Goal: Information Seeking & Learning: Compare options

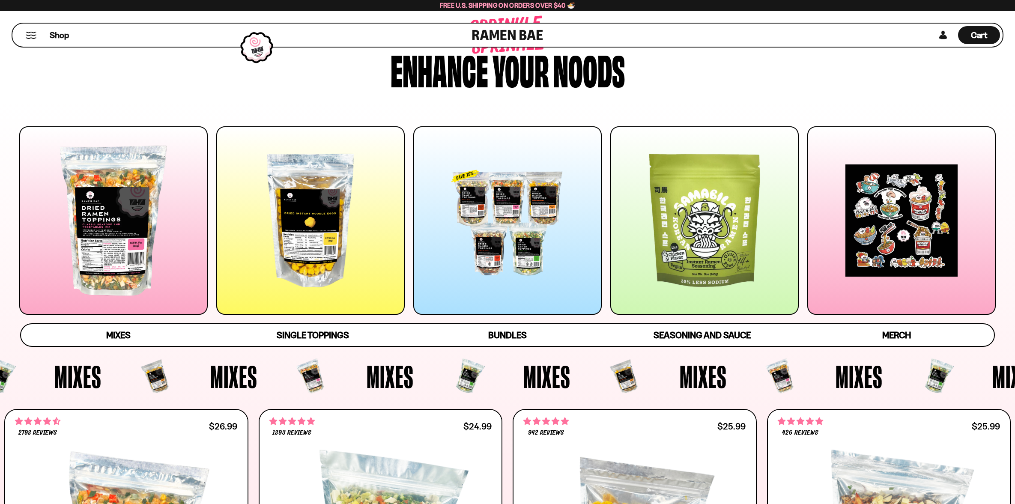
scroll to position [41, 0]
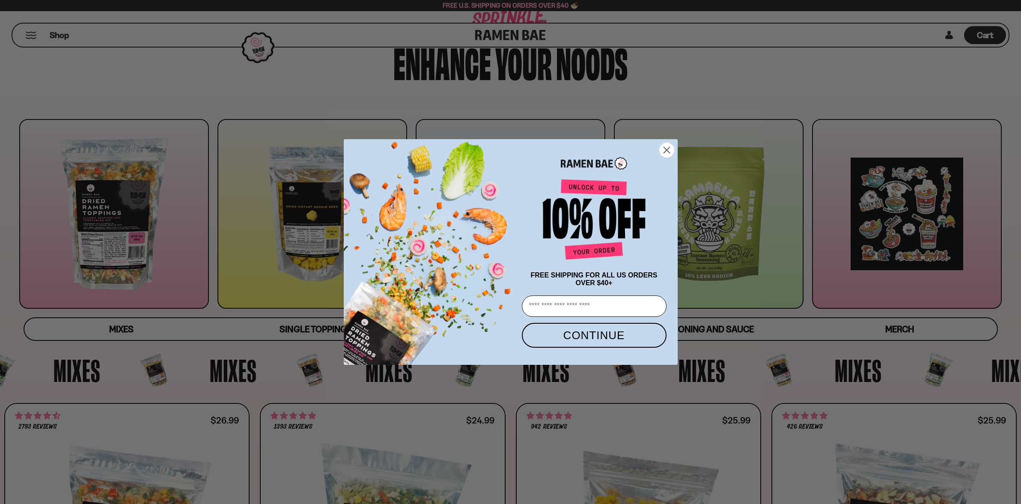
click at [668, 148] on icon "Close dialog" at bounding box center [667, 150] width 6 height 6
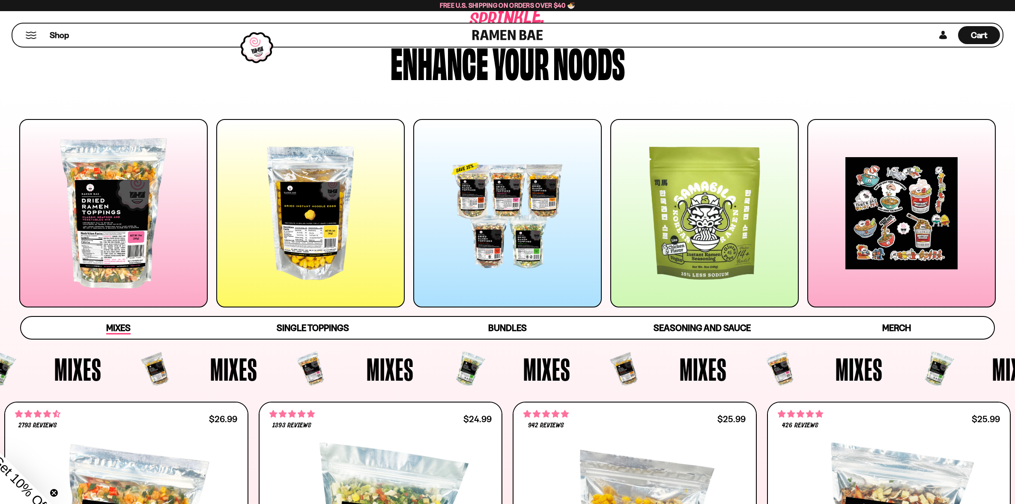
click at [122, 329] on span "Mixes" at bounding box center [118, 329] width 24 height 12
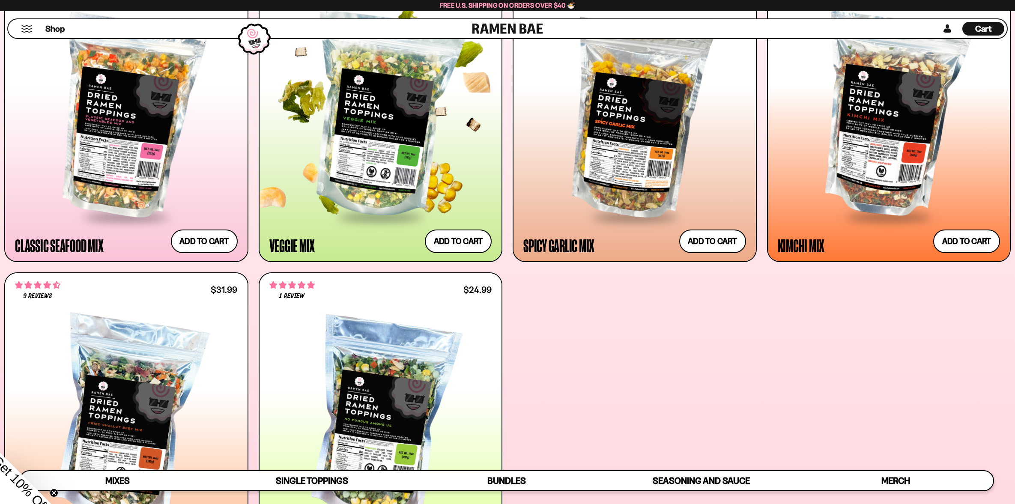
scroll to position [462, 0]
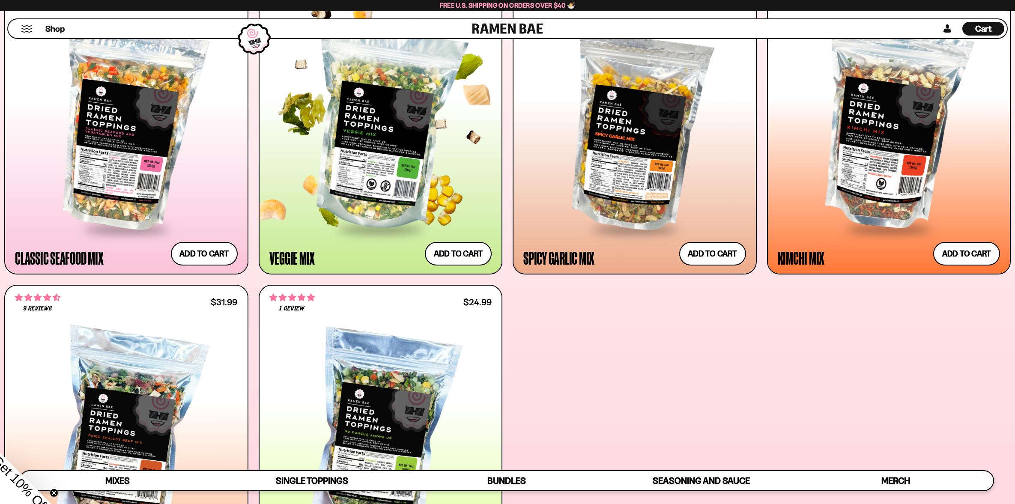
click at [382, 169] on div at bounding box center [380, 129] width 223 height 199
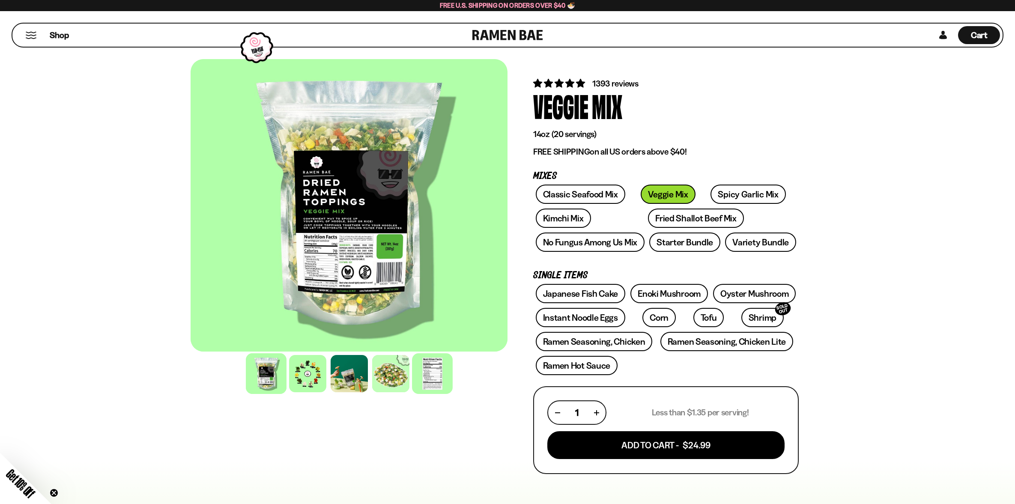
click at [436, 377] on div at bounding box center [432, 373] width 41 height 41
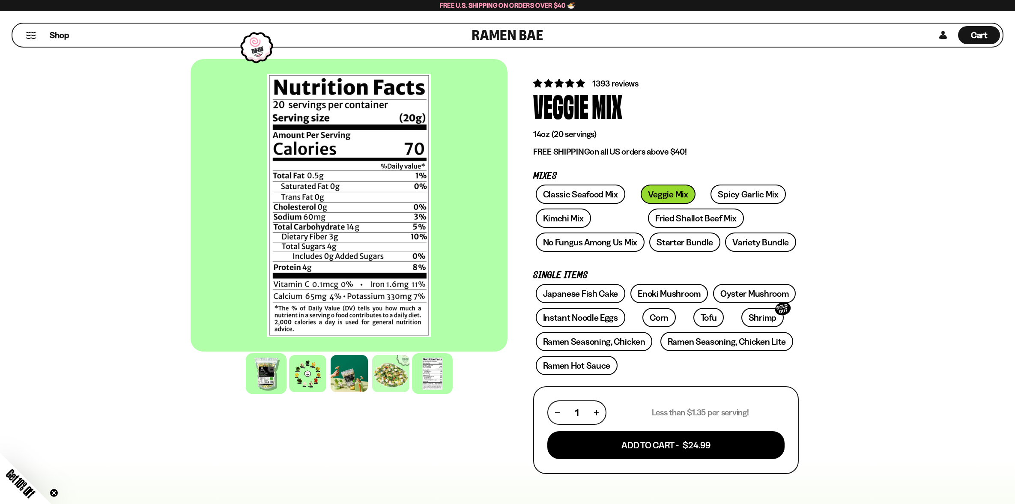
click at [264, 376] on div at bounding box center [266, 373] width 41 height 41
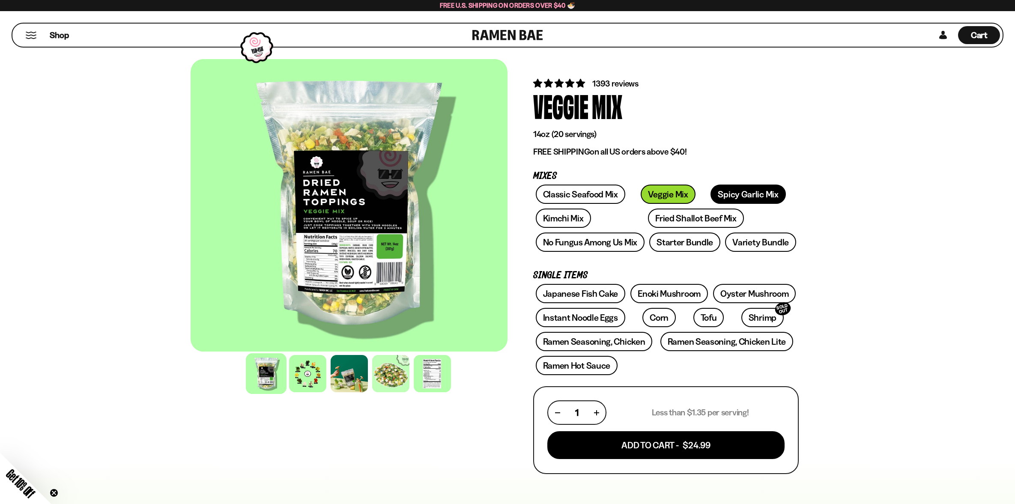
click at [722, 190] on link "Spicy Garlic Mix" at bounding box center [748, 194] width 75 height 19
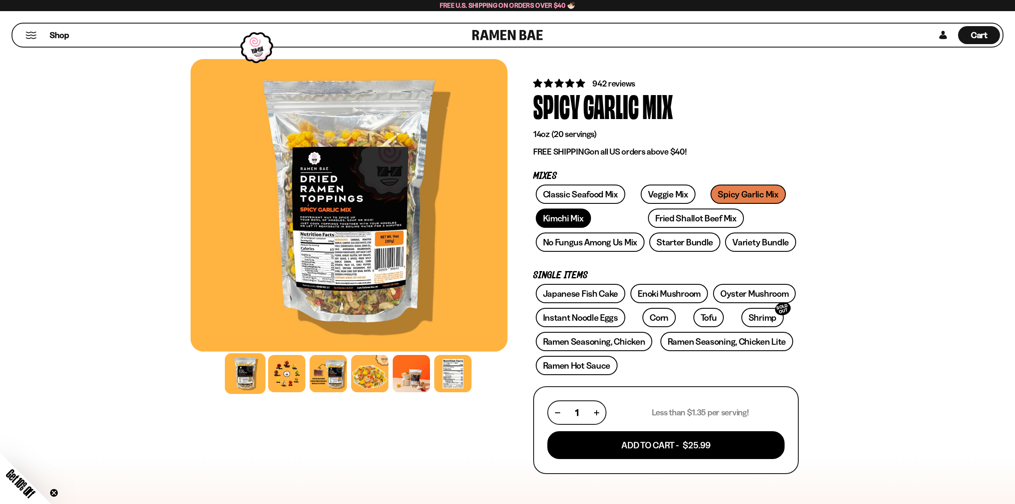
click at [567, 218] on link "Kimchi Mix" at bounding box center [563, 218] width 55 height 19
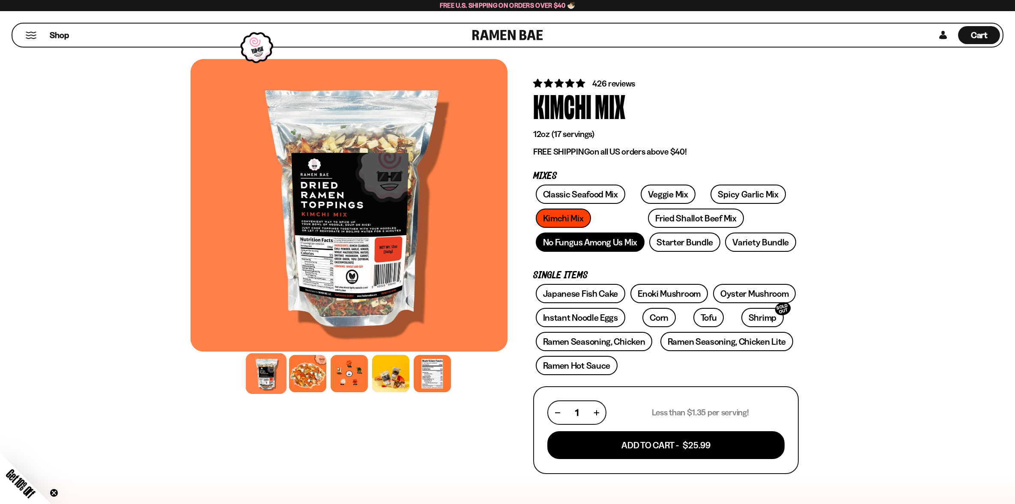
click at [600, 243] on link "No Fungus Among Us Mix" at bounding box center [590, 242] width 109 height 19
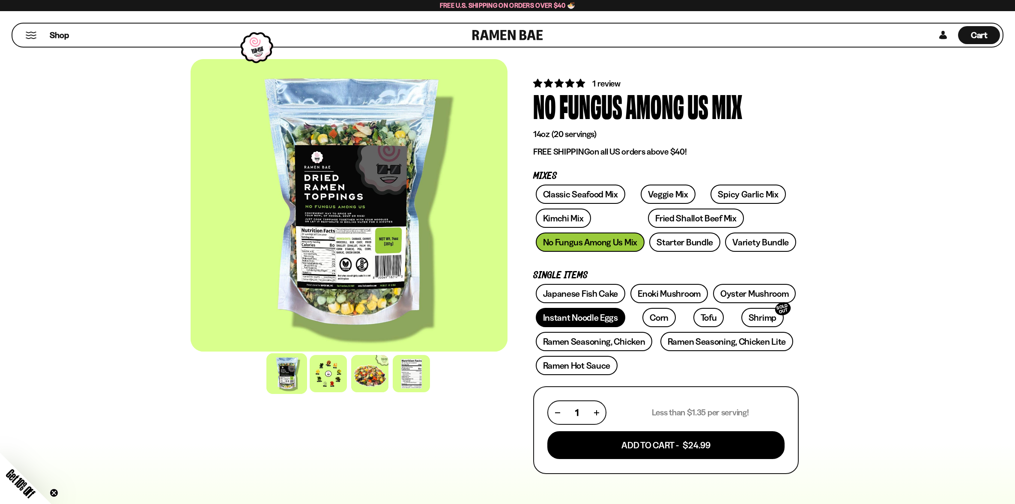
click at [579, 316] on link "Instant Noodle Eggs" at bounding box center [581, 317] width 90 height 19
